Goal: Task Accomplishment & Management: Use online tool/utility

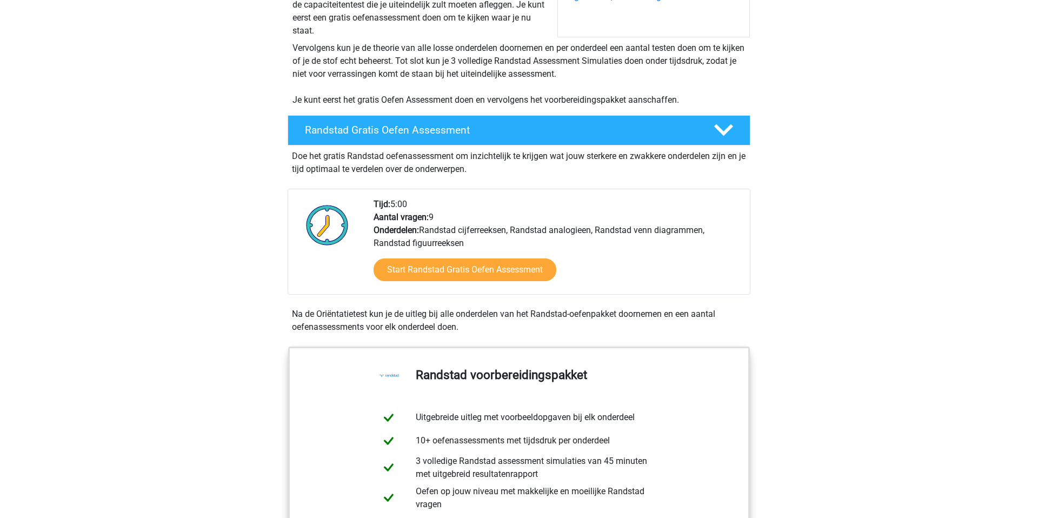
scroll to position [195, 0]
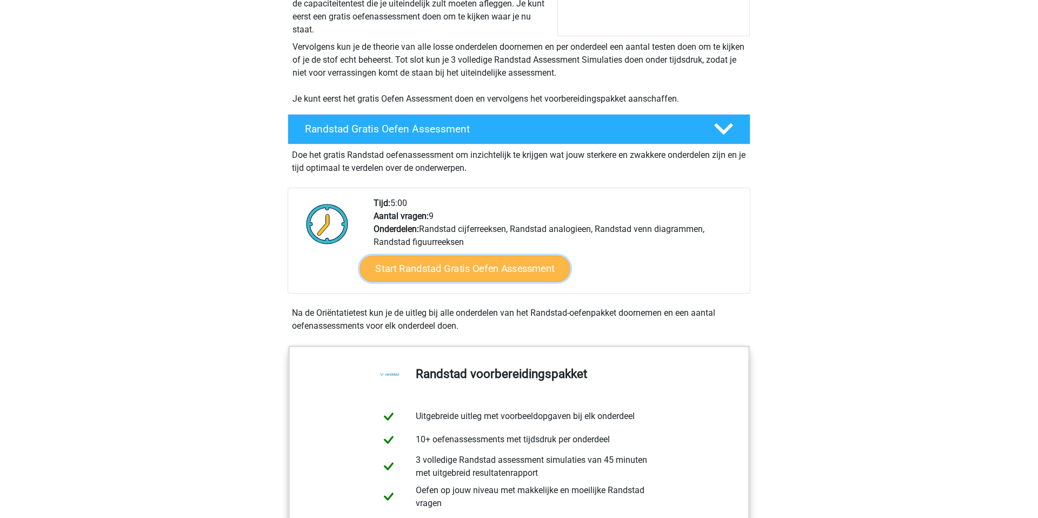
click at [501, 270] on link "Start Randstad Gratis Oefen Assessment" at bounding box center [465, 269] width 210 height 26
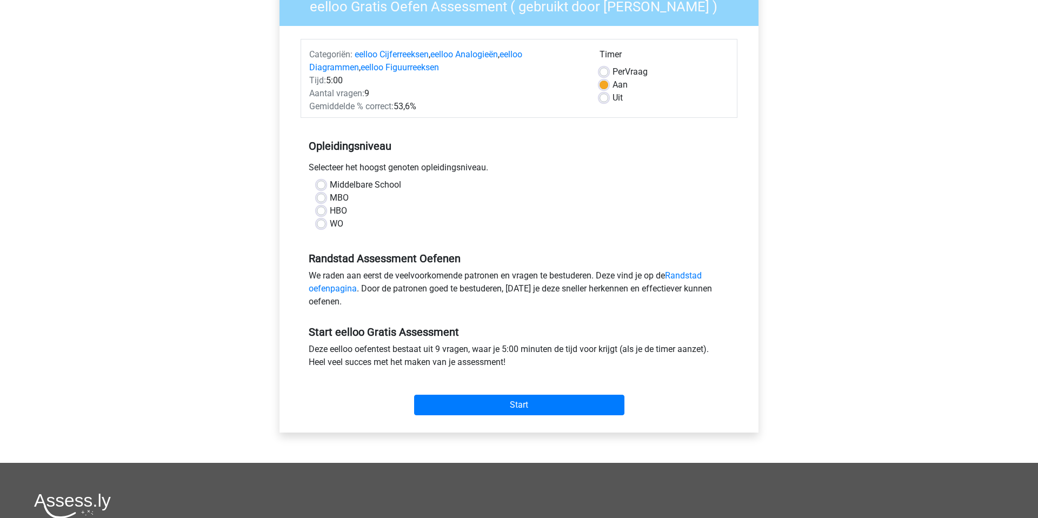
scroll to position [103, 0]
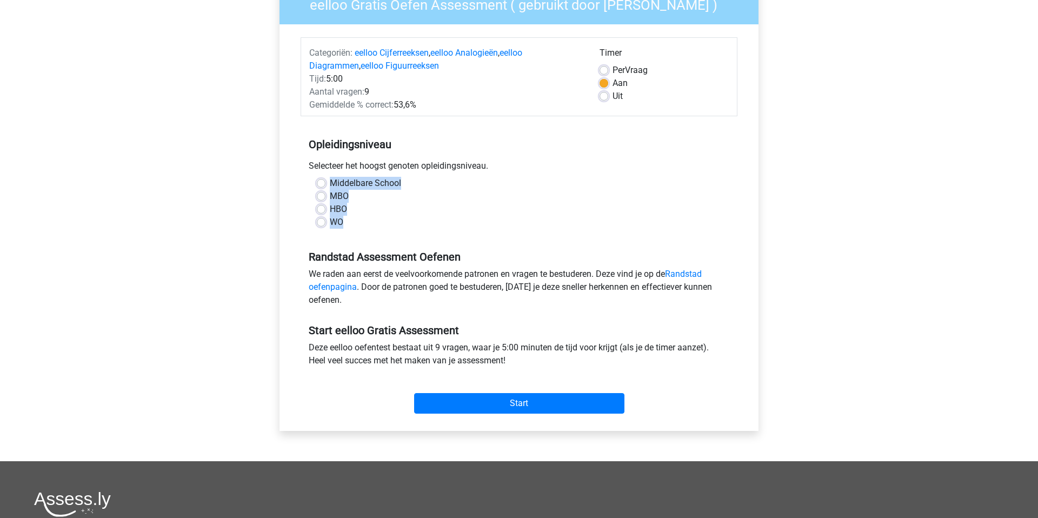
drag, startPoint x: 329, startPoint y: 181, endPoint x: 354, endPoint y: 222, distance: 47.8
click at [354, 223] on div "Middelbare School MBO HBO WO" at bounding box center [519, 203] width 421 height 52
copy div "Middelbare School MBO HBO WO"
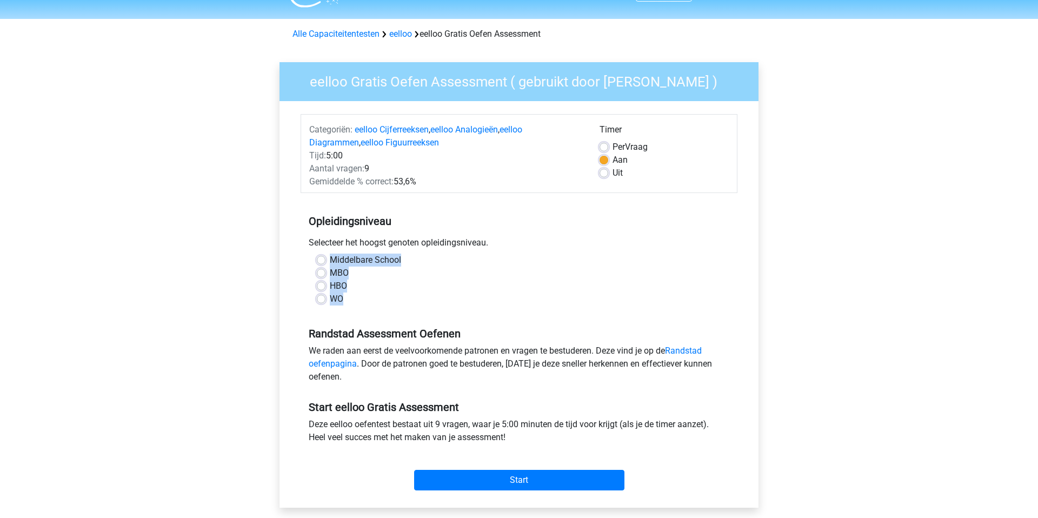
scroll to position [0, 0]
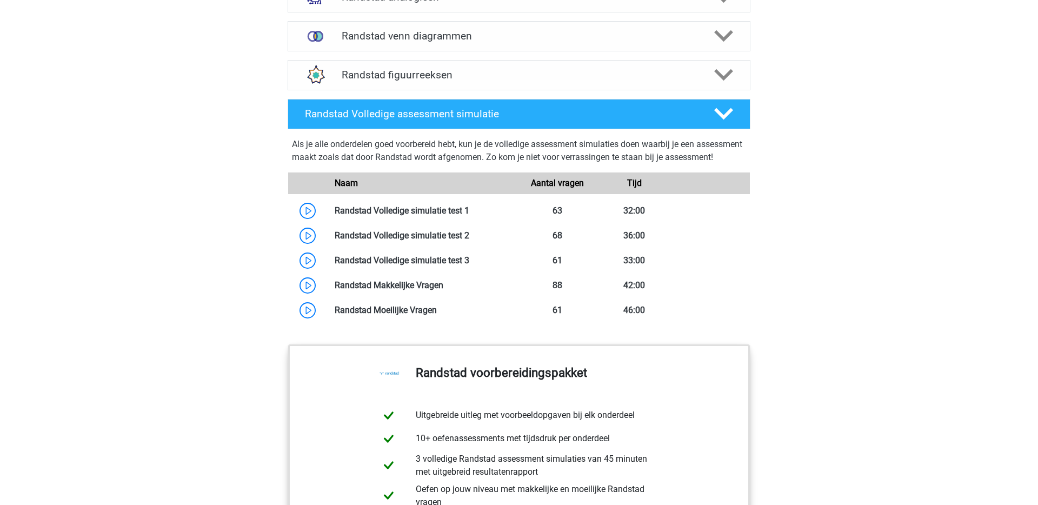
scroll to position [888, 0]
